Goal: Task Accomplishment & Management: Complete application form

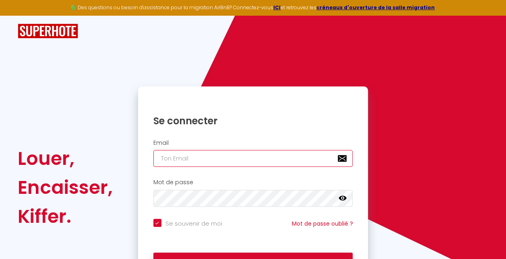
click at [231, 155] on input "email" at bounding box center [253, 158] width 200 height 17
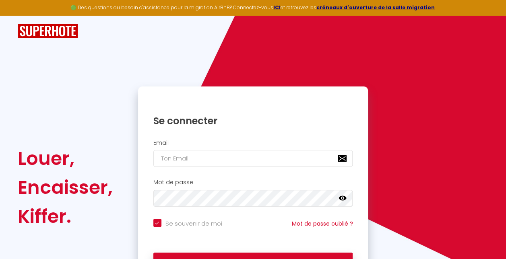
click at [347, 129] on div "Se connecter" at bounding box center [253, 115] width 230 height 41
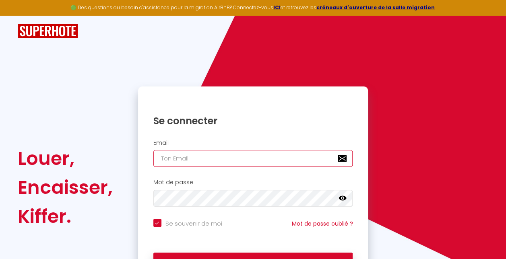
click at [265, 153] on input "email" at bounding box center [253, 158] width 200 height 17
type input "[EMAIL_ADDRESS][DOMAIN_NAME]"
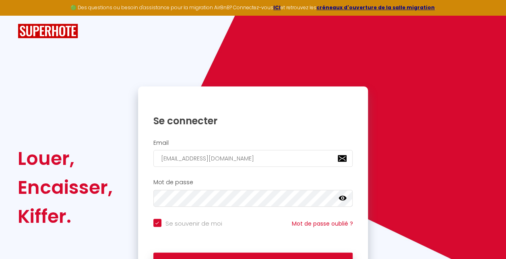
click at [339, 200] on icon at bounding box center [343, 199] width 8 height 8
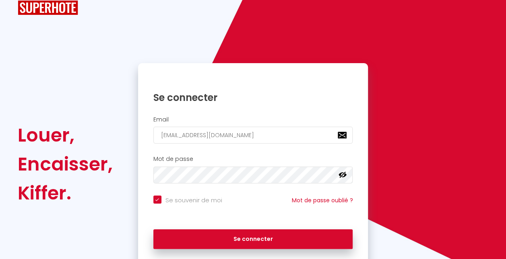
scroll to position [40, 0]
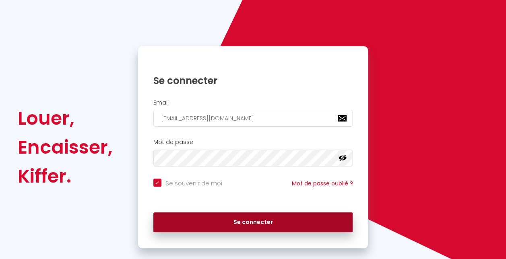
click at [243, 219] on button "Se connecter" at bounding box center [253, 223] width 200 height 20
checkbox input "true"
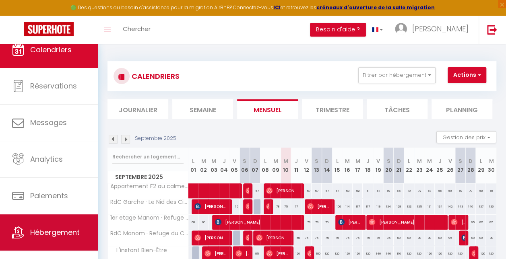
scroll to position [23, 0]
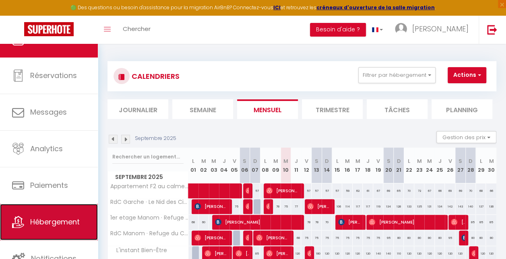
click at [54, 226] on span "Hébergement" at bounding box center [55, 222] width 50 height 10
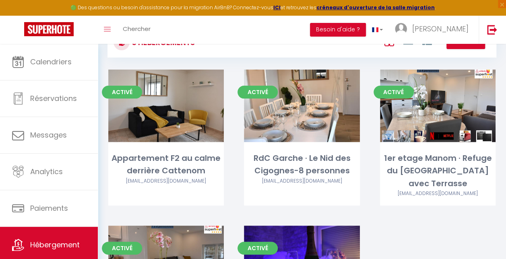
scroll to position [81, 0]
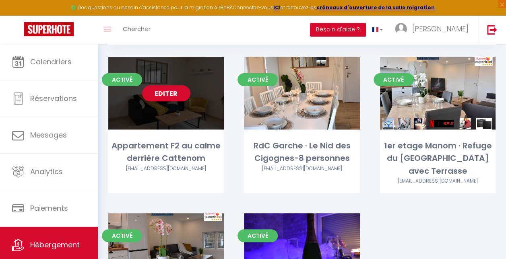
click at [166, 93] on link "Editer" at bounding box center [166, 93] width 48 height 16
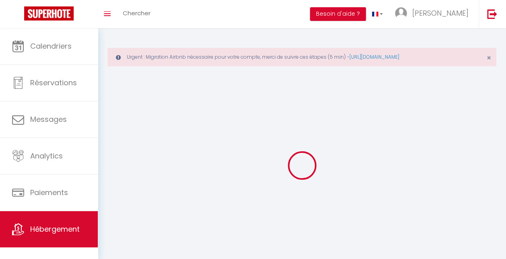
select select
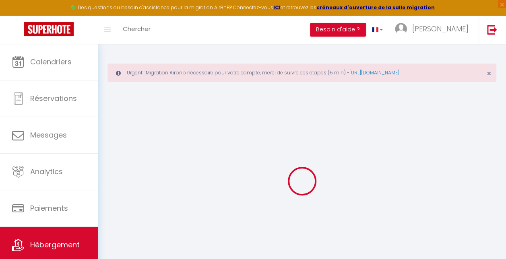
select select
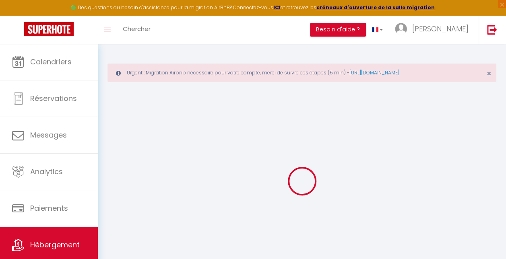
select select
checkbox input "false"
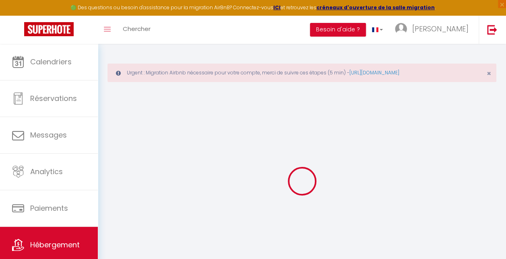
select select
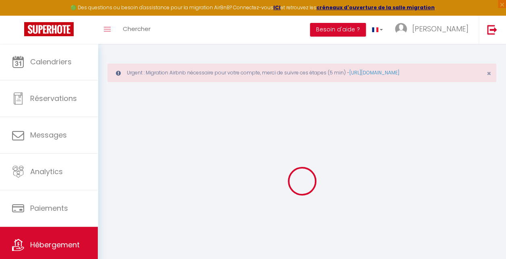
select select
checkbox input "false"
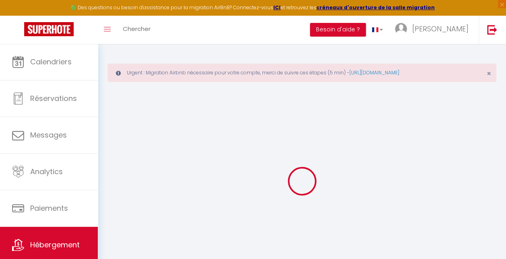
checkbox input "false"
select select
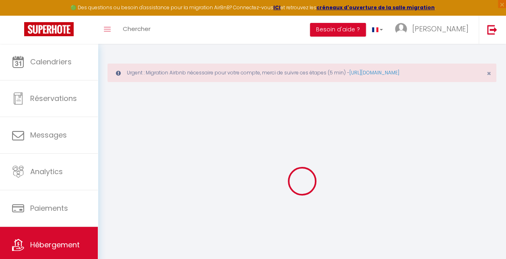
select select
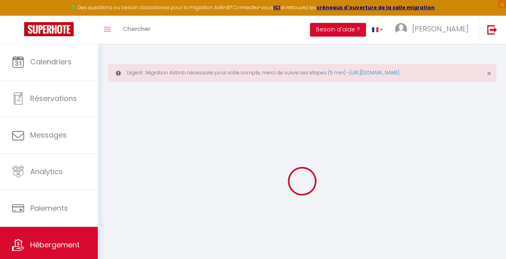
checkbox input "false"
select select
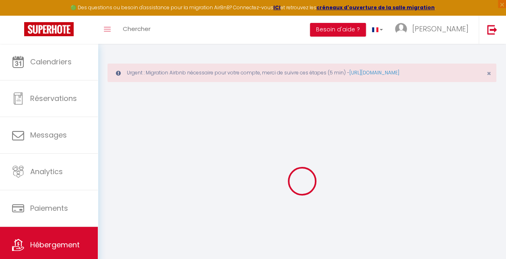
select select
type input "Appartement F2 au calme derrière Cattenom"
type input "[PERSON_NAME]"
type input "79"
type input "10"
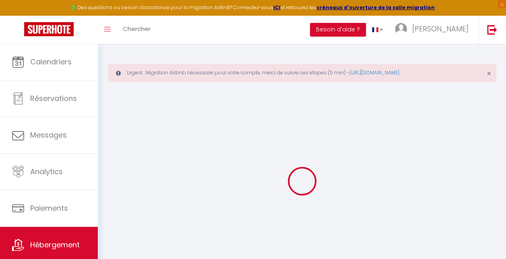
type input "40"
type input "300"
select select
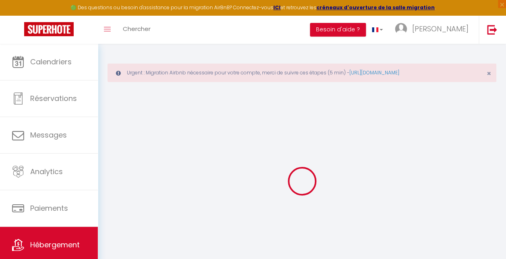
select select
type input "[STREET_ADDRESS]"
type input "57100"
type input "[GEOGRAPHIC_DATA]"
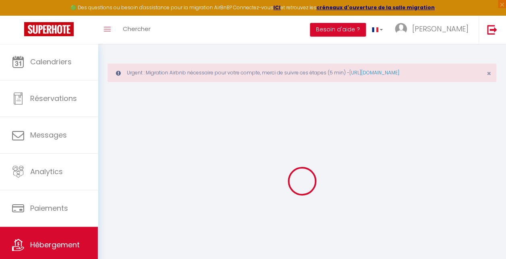
type input "[EMAIL_ADDRESS][DOMAIN_NAME]"
select select "12272"
checkbox input "false"
checkbox input "true"
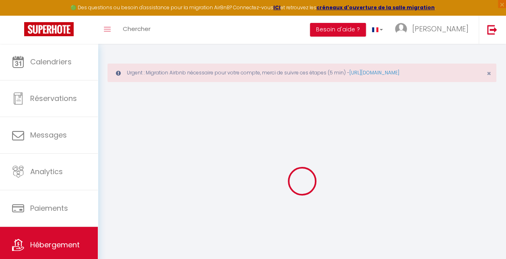
checkbox input "false"
type input "0"
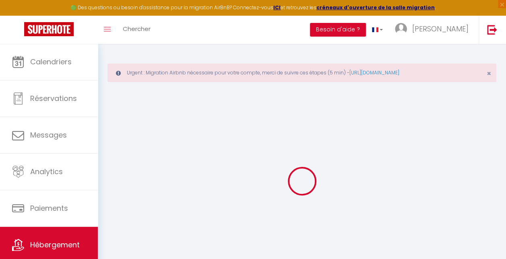
select select
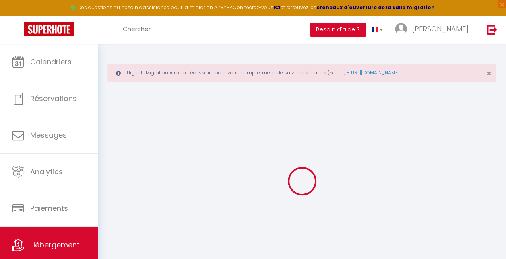
checkbox input "false"
checkbox input "true"
checkbox input "false"
select select
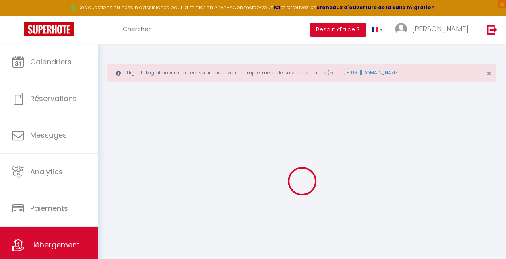
select select
checkbox input "false"
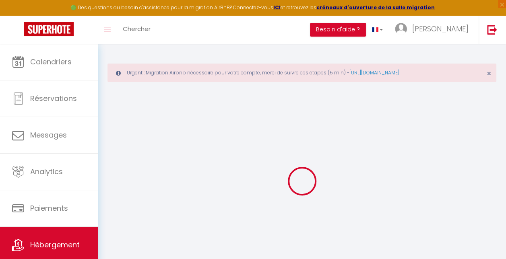
checkbox input "true"
checkbox input "false"
select select
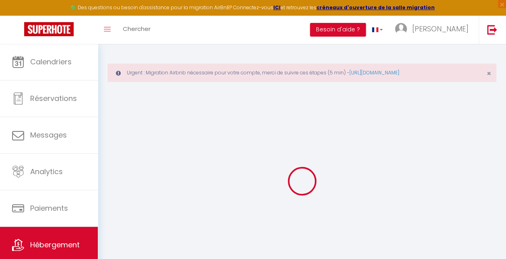
select select
checkbox input "false"
checkbox input "true"
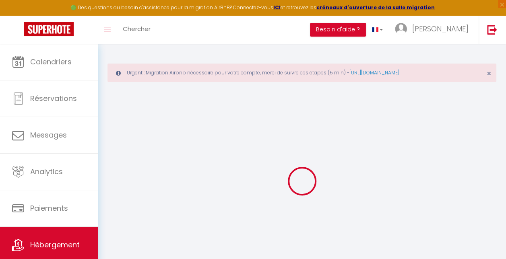
checkbox input "true"
checkbox input "false"
checkbox input "true"
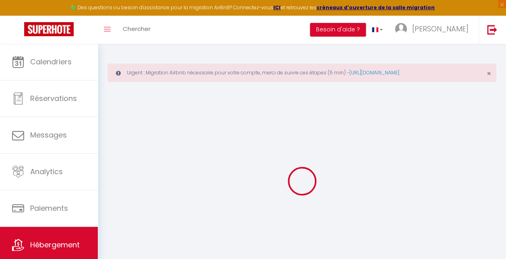
checkbox input "false"
select select "17:00"
select select
select select "10:00"
select select "30"
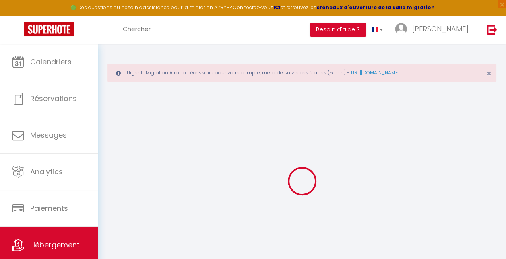
select select "120"
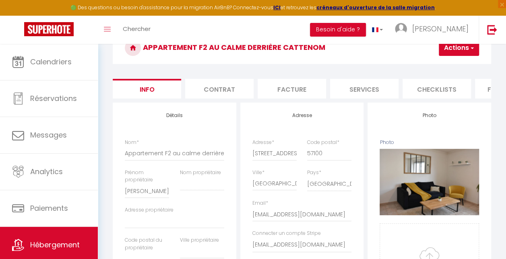
scroll to position [81, 0]
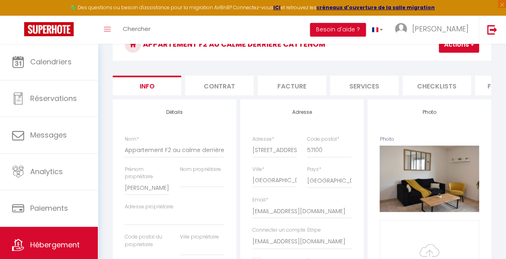
select select
checkbox input "false"
checkbox input "true"
checkbox input "false"
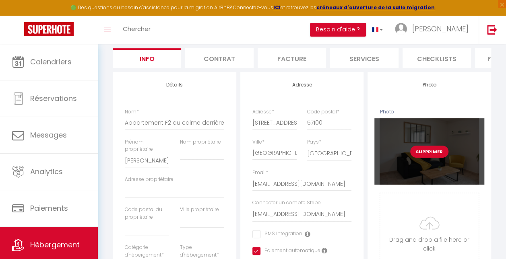
scroll to position [121, 0]
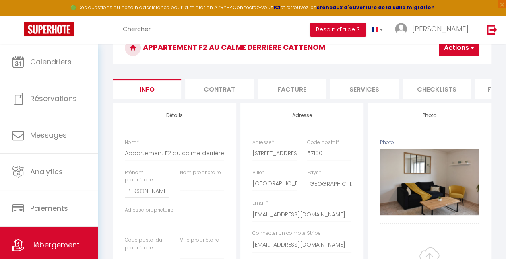
scroll to position [81, 0]
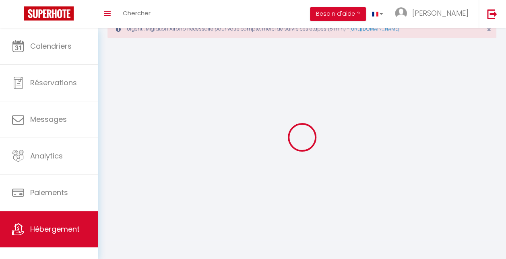
scroll to position [44, 0]
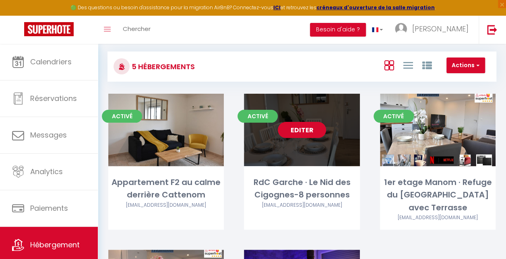
click at [308, 132] on link "Editer" at bounding box center [302, 130] width 48 height 16
select select "3"
select select "2"
select select "1"
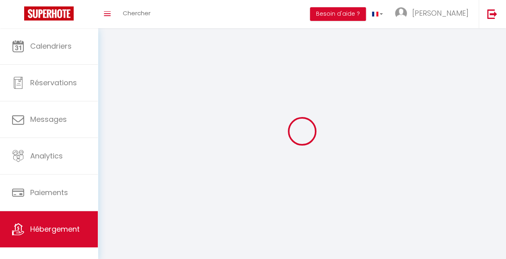
select select
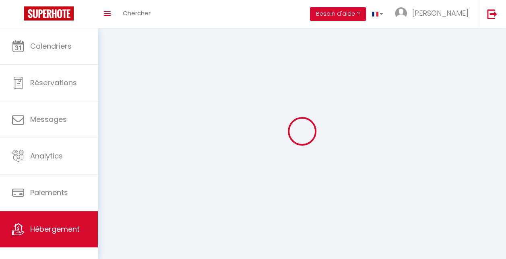
select select
checkbox input "false"
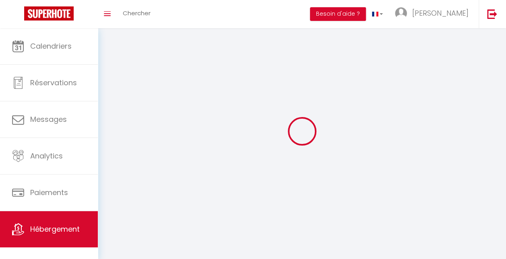
checkbox input "false"
select select
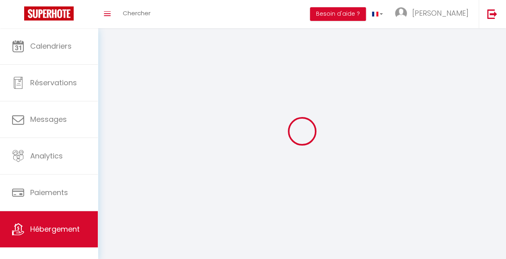
select select
checkbox input "false"
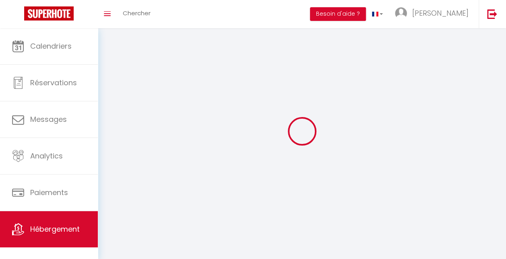
checkbox input "false"
select select
select select "1"
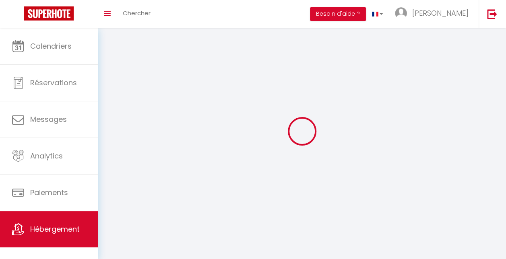
select select
select select "28"
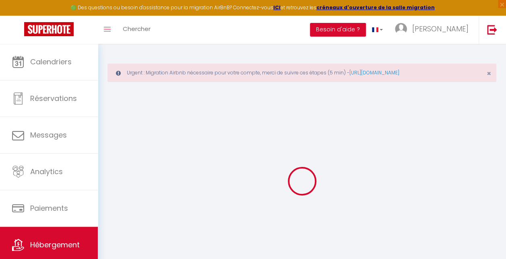
select select
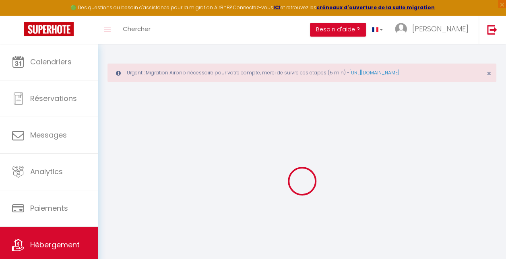
select select
checkbox input "false"
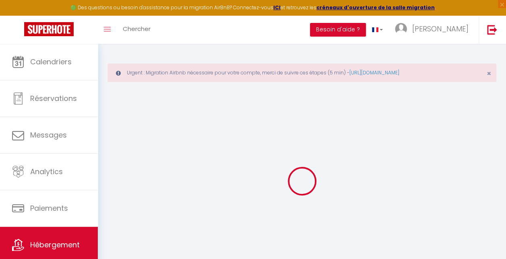
select select
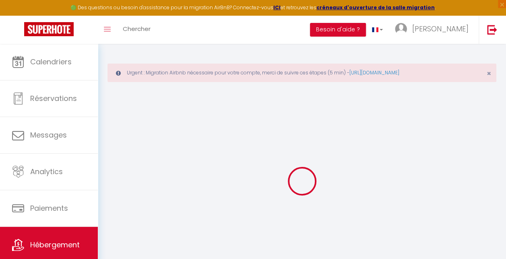
select select
checkbox input "false"
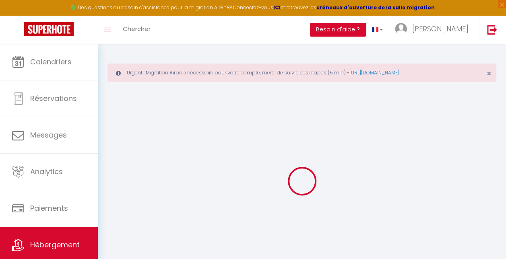
checkbox input "false"
select select
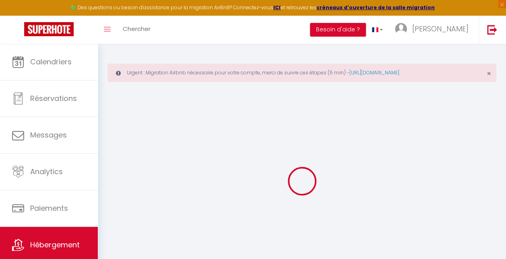
select select
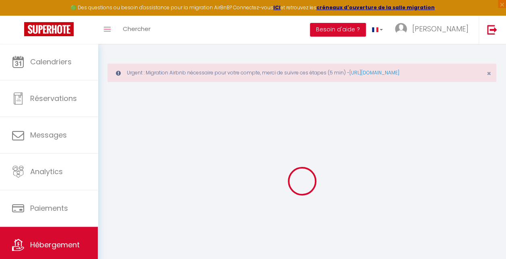
checkbox input "false"
select select
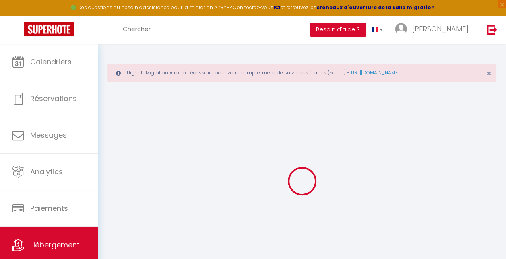
select select
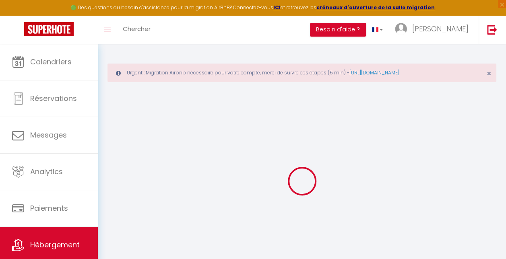
select select
checkbox input "false"
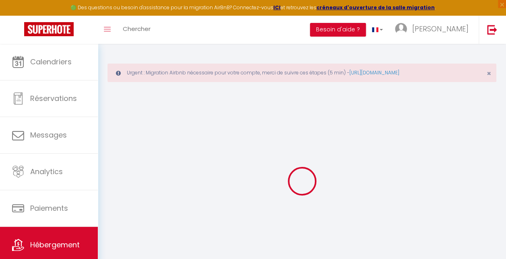
checkbox input "false"
select select
type input "RdC Garche · Le Nid des Cigognes-8 personnes"
type input "Fathé"
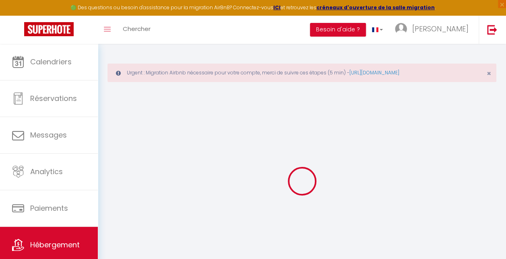
select select "8"
select select "3"
type input "90"
type input "6"
type input "65"
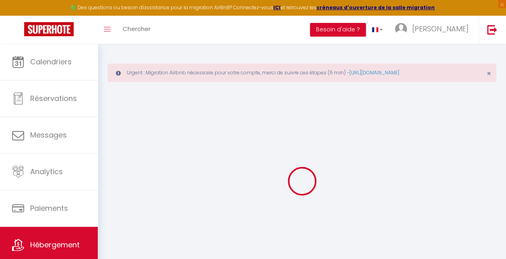
type input "300"
select select
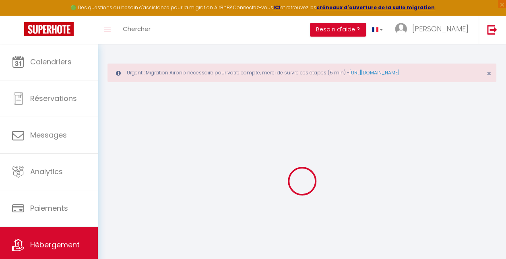
select select
type input "[STREET_ADDRESS]"
type input "57100"
type input "[GEOGRAPHIC_DATA]"
type input "[EMAIL_ADDRESS][DOMAIN_NAME]"
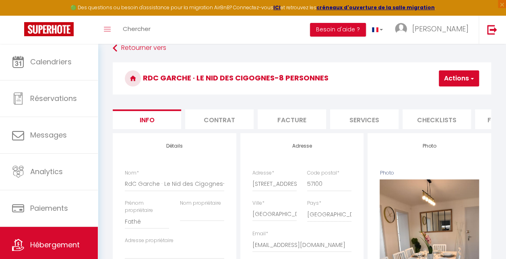
click at [229, 118] on li "Contrat" at bounding box center [219, 120] width 68 height 20
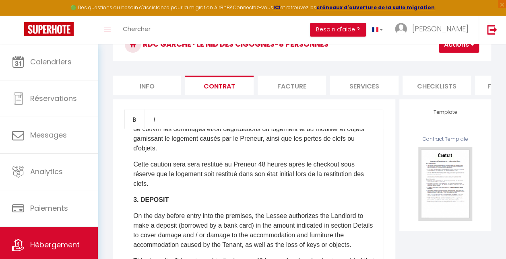
scroll to position [524, 0]
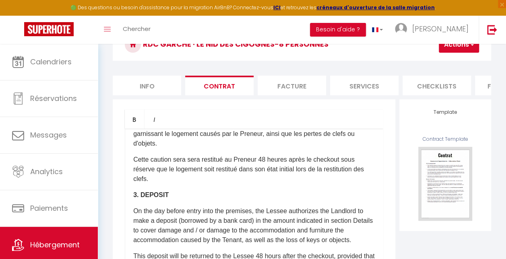
click at [297, 81] on li "Facture" at bounding box center [292, 86] width 68 height 20
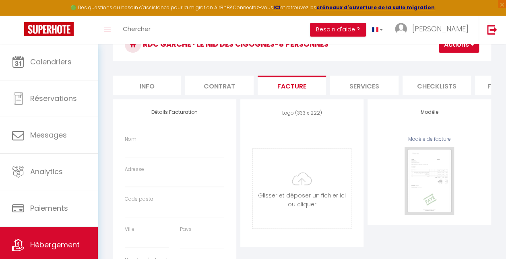
click at [351, 85] on li "Services" at bounding box center [364, 86] width 68 height 20
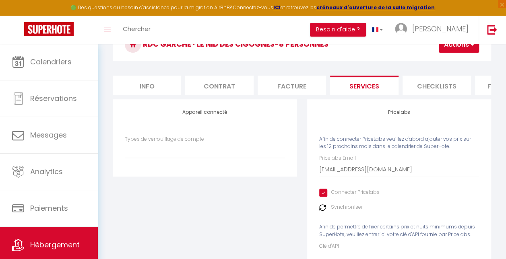
click at [414, 86] on li "Checklists" at bounding box center [437, 86] width 68 height 20
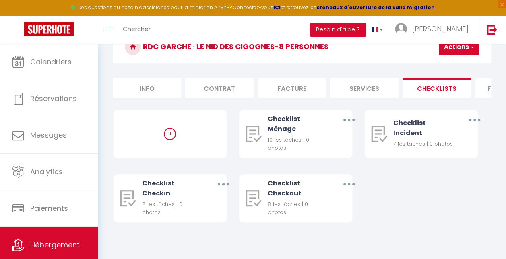
click at [294, 87] on li "Facture" at bounding box center [292, 88] width 68 height 20
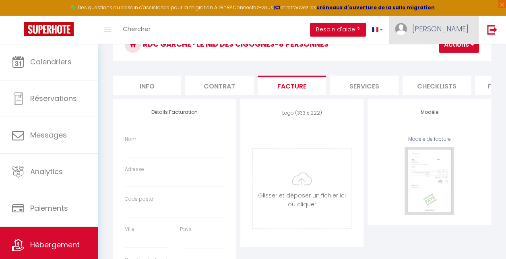
click at [460, 24] on span "[PERSON_NAME]" at bounding box center [441, 29] width 56 height 10
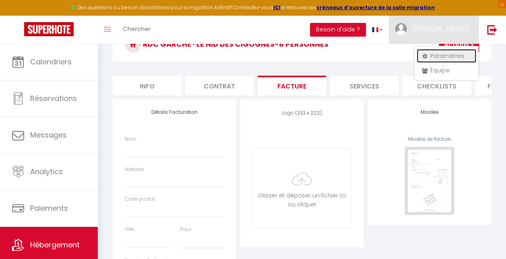
click at [443, 54] on link "Paramètres" at bounding box center [447, 56] width 60 height 14
